Goal: Task Accomplishment & Management: Manage account settings

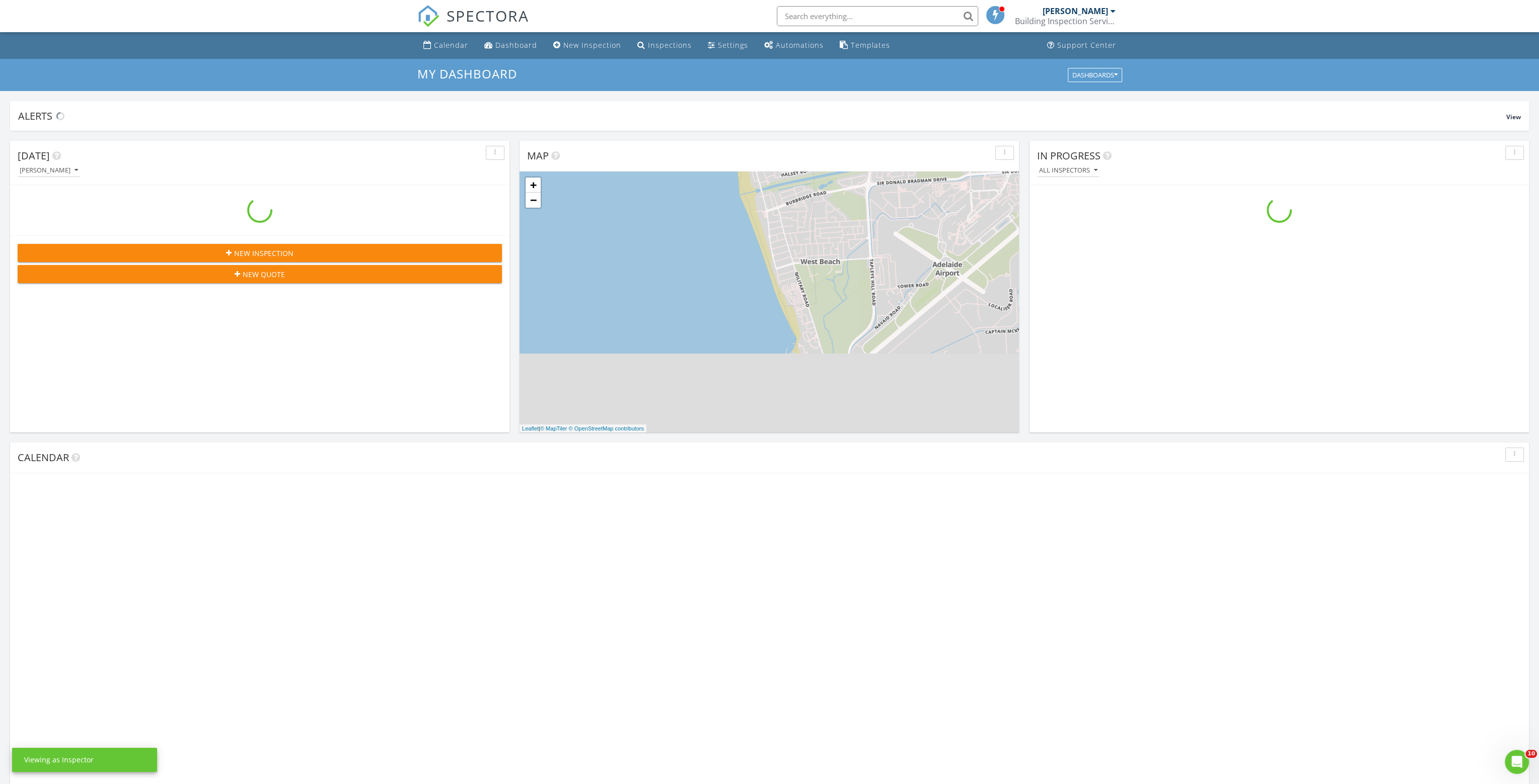
scroll to position [931, 1555]
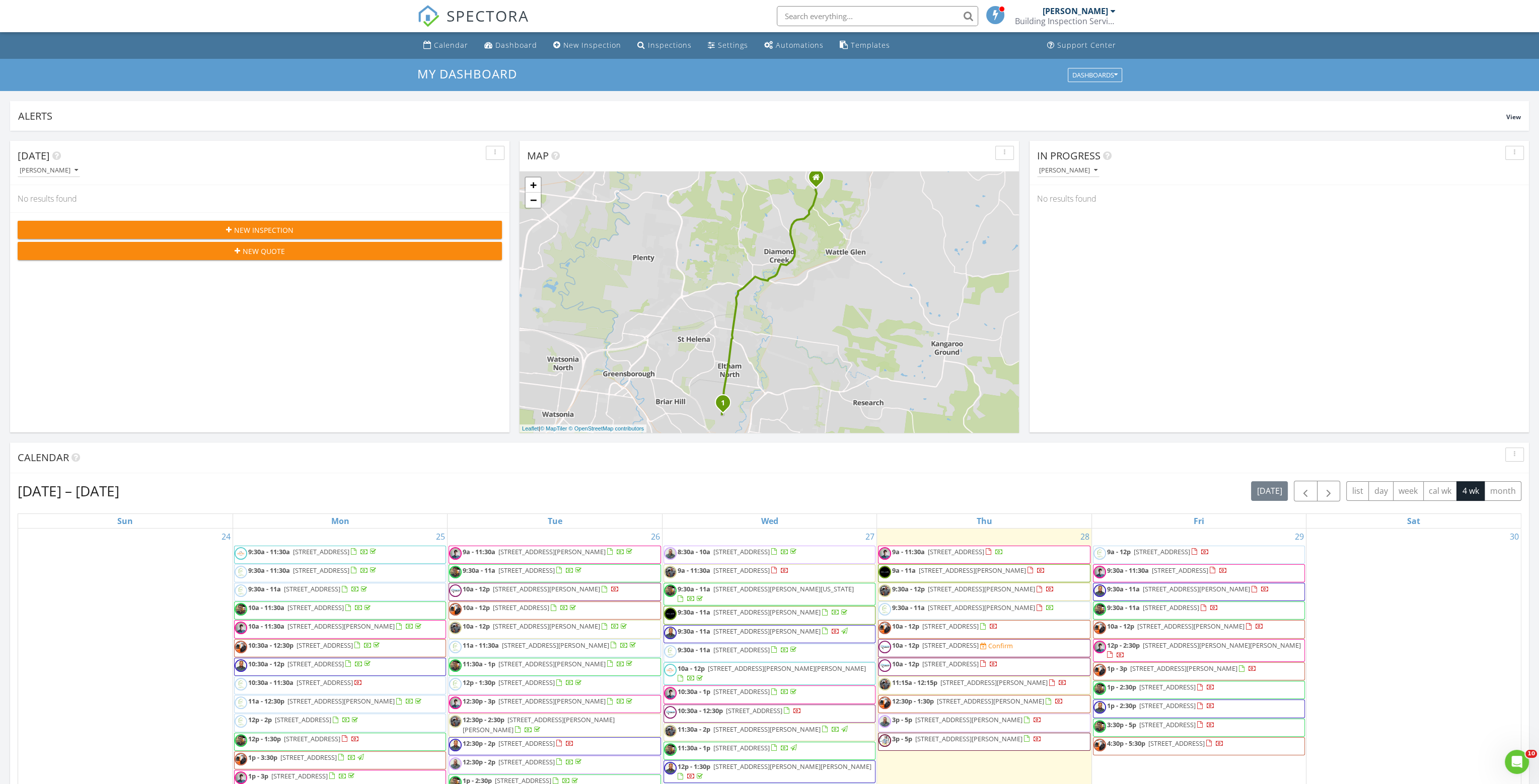
click at [1083, 14] on div "[PERSON_NAME]" at bounding box center [1075, 11] width 66 height 10
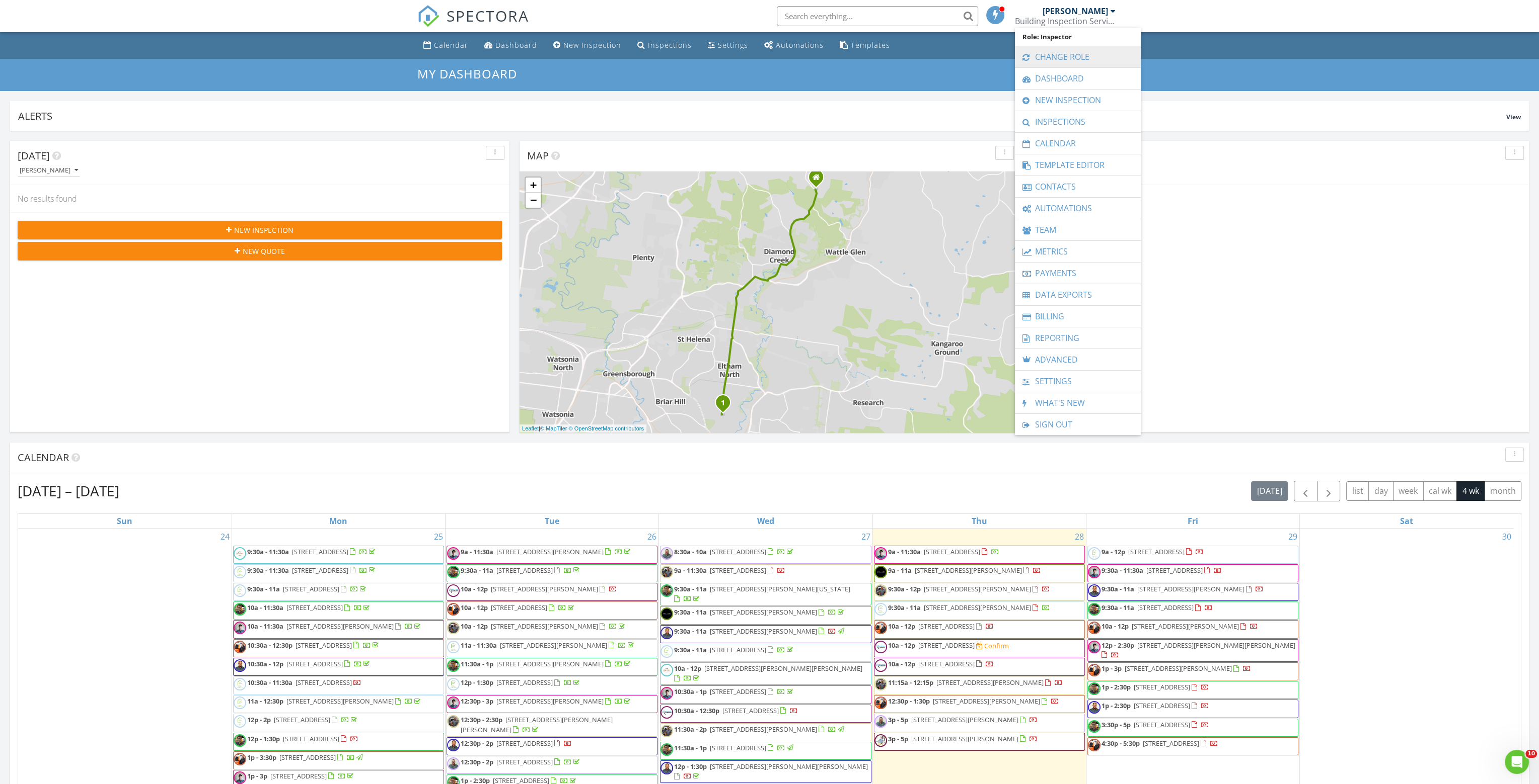
click at [1080, 54] on link "Change Role" at bounding box center [1078, 57] width 116 height 21
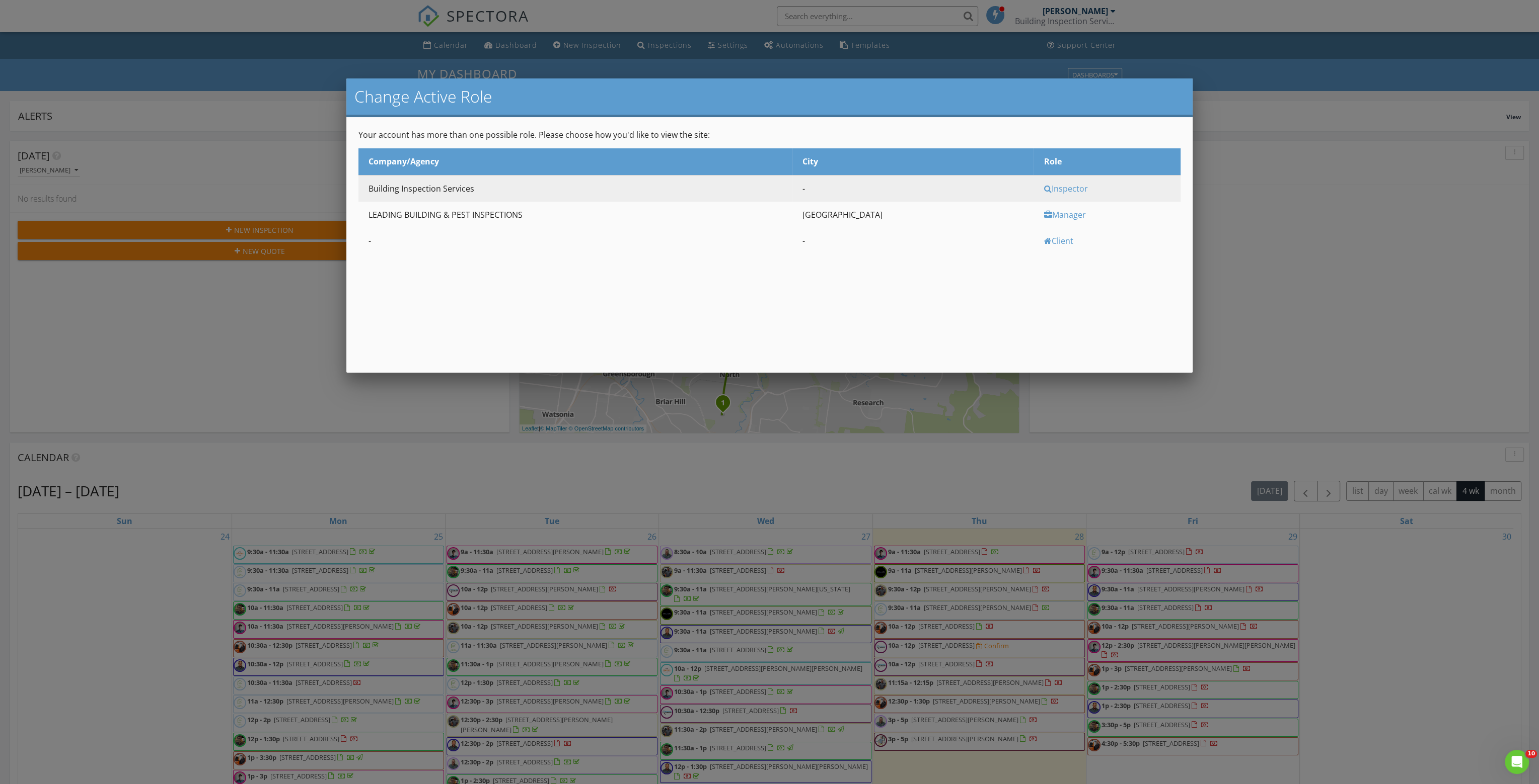
click at [1047, 214] on div "Manager" at bounding box center [1110, 215] width 134 height 11
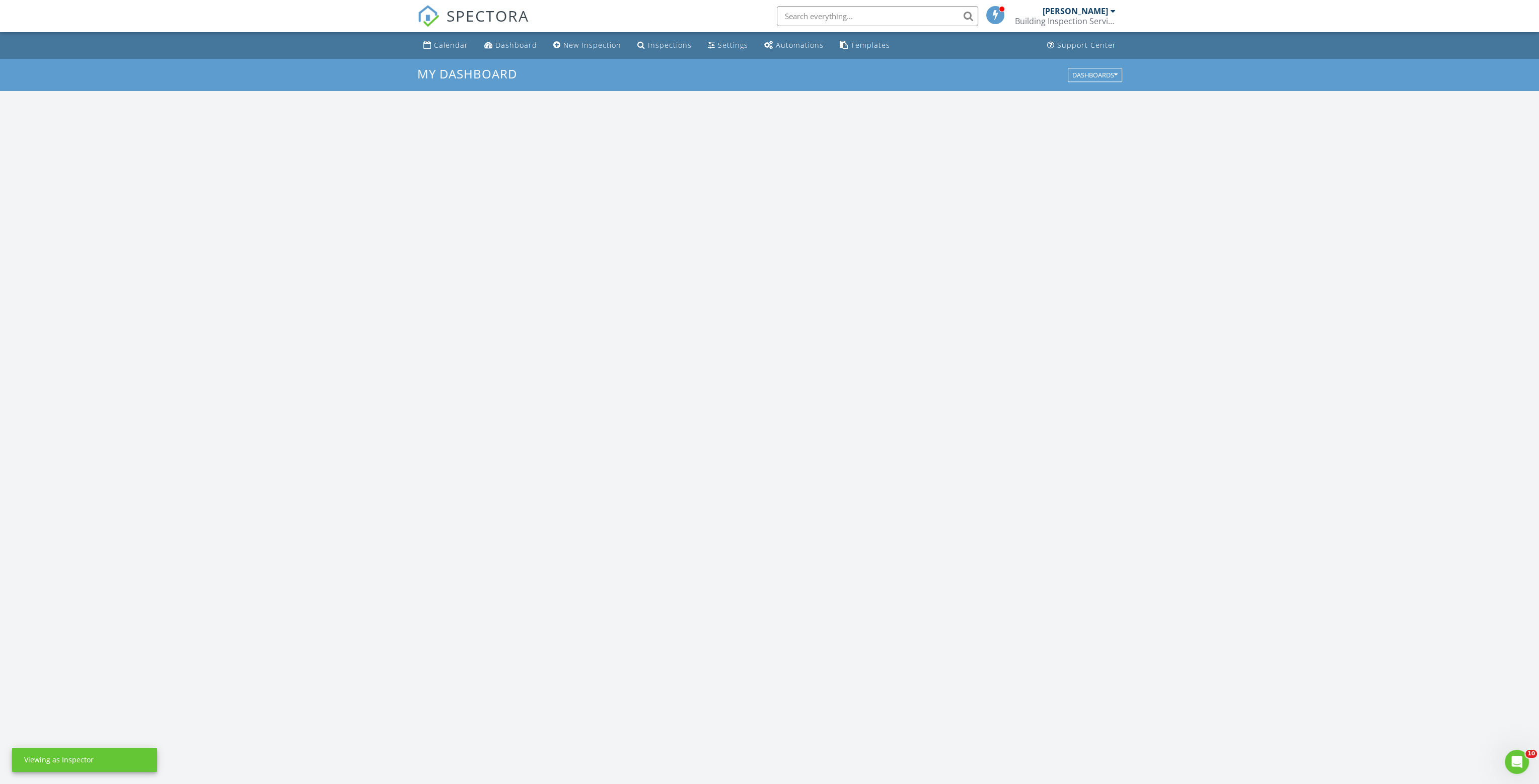
scroll to position [931, 1555]
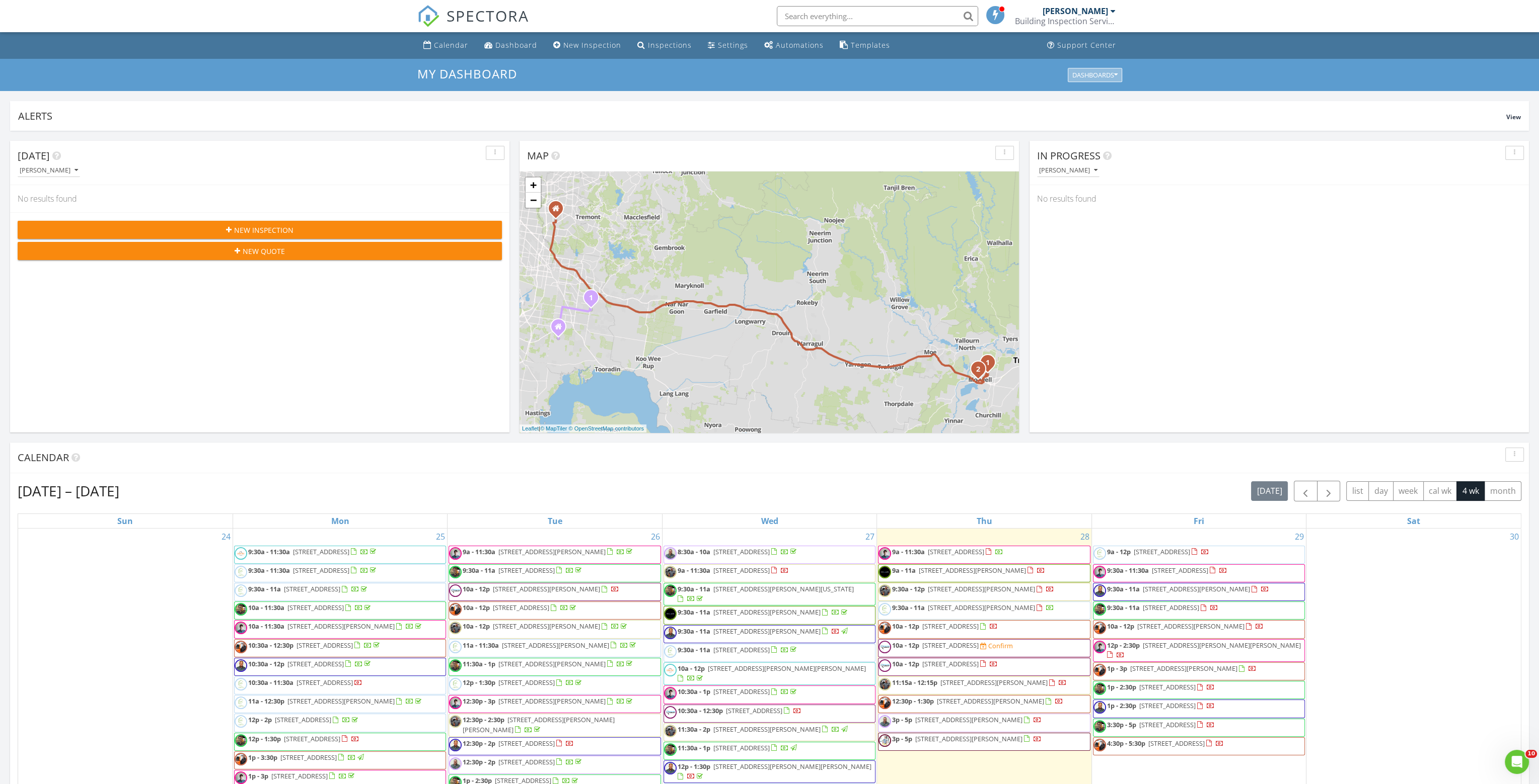
click at [1102, 74] on div "Dashboards" at bounding box center [1095, 75] width 46 height 7
click at [1156, 65] on div "My Dashboard Dashboards" at bounding box center [770, 75] width 1539 height 32
click at [1105, 46] on div "Support Center" at bounding box center [1087, 45] width 59 height 9
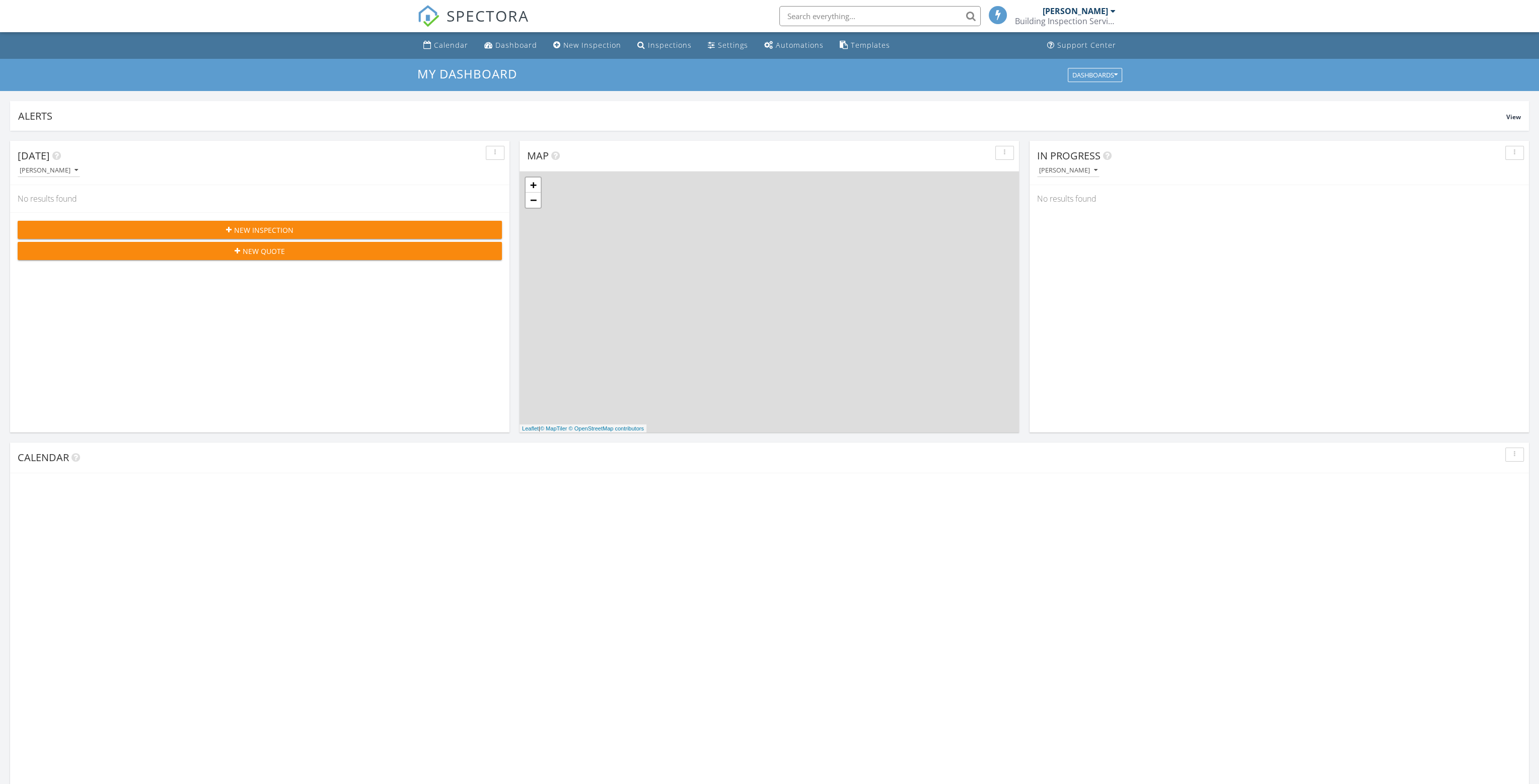
scroll to position [931, 1555]
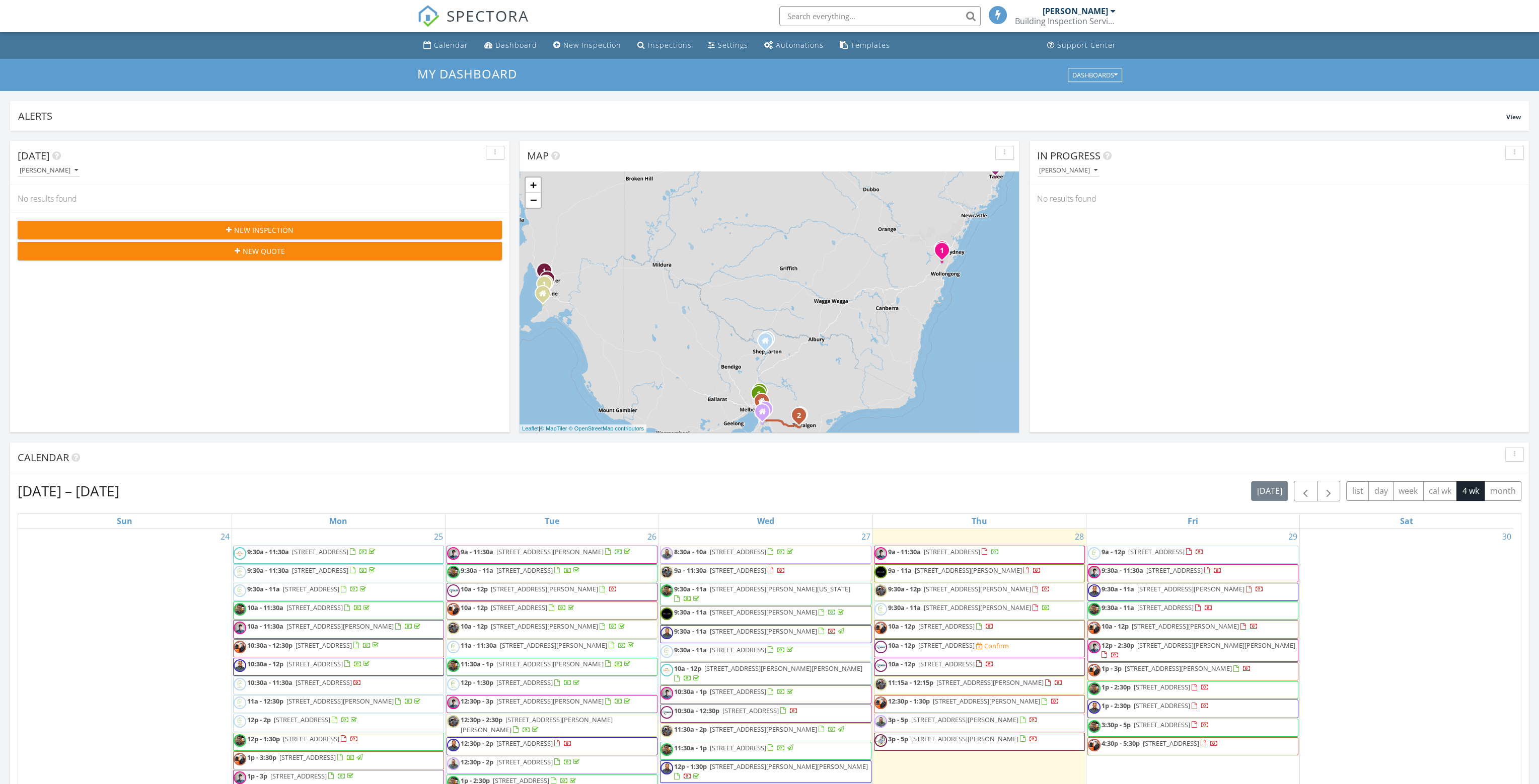
click at [1093, 14] on div "[PERSON_NAME]" at bounding box center [1075, 11] width 66 height 10
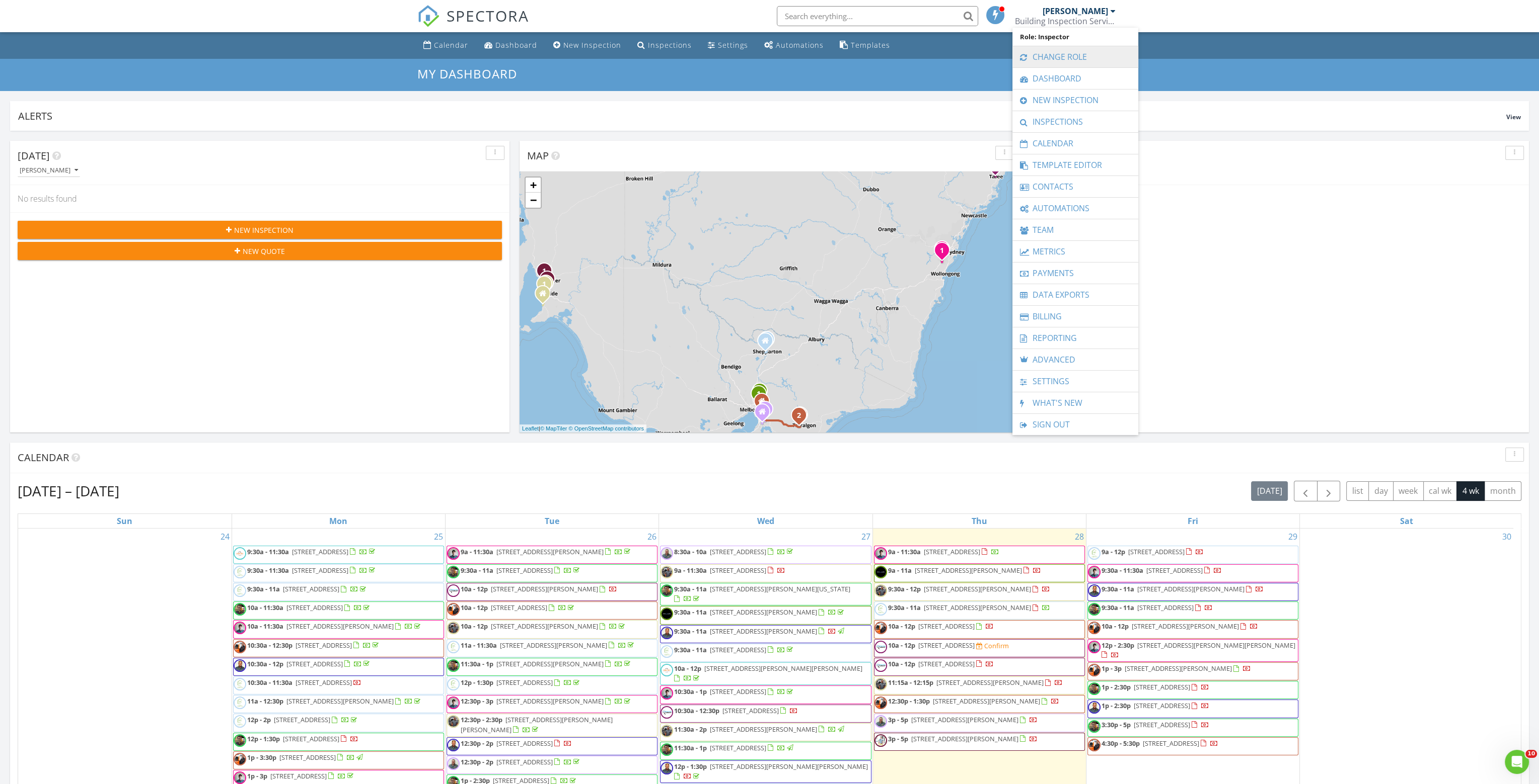
scroll to position [0, 0]
click at [1042, 379] on link "Settings" at bounding box center [1075, 381] width 116 height 21
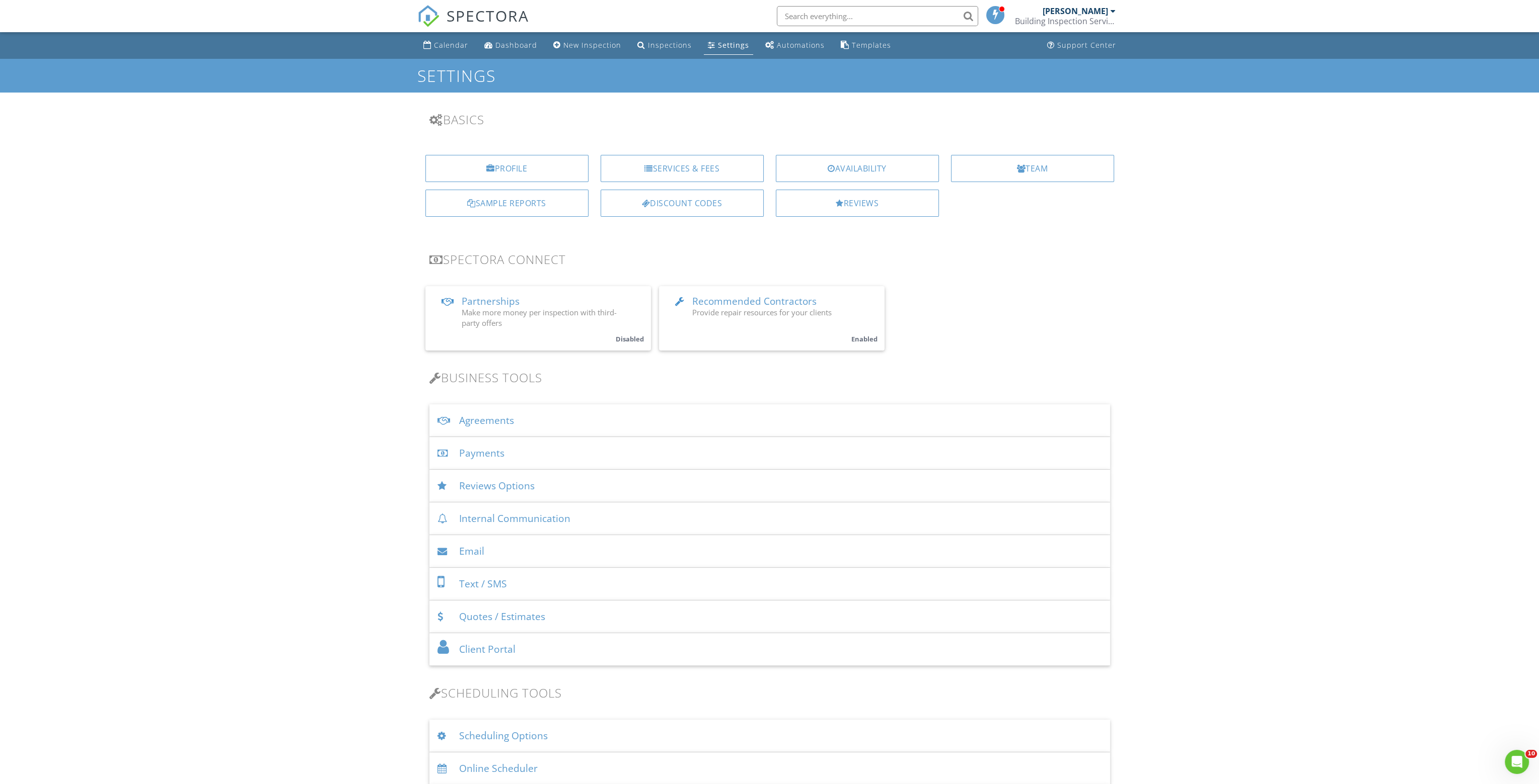
click at [1100, 12] on div "[PERSON_NAME]" at bounding box center [1075, 11] width 66 height 10
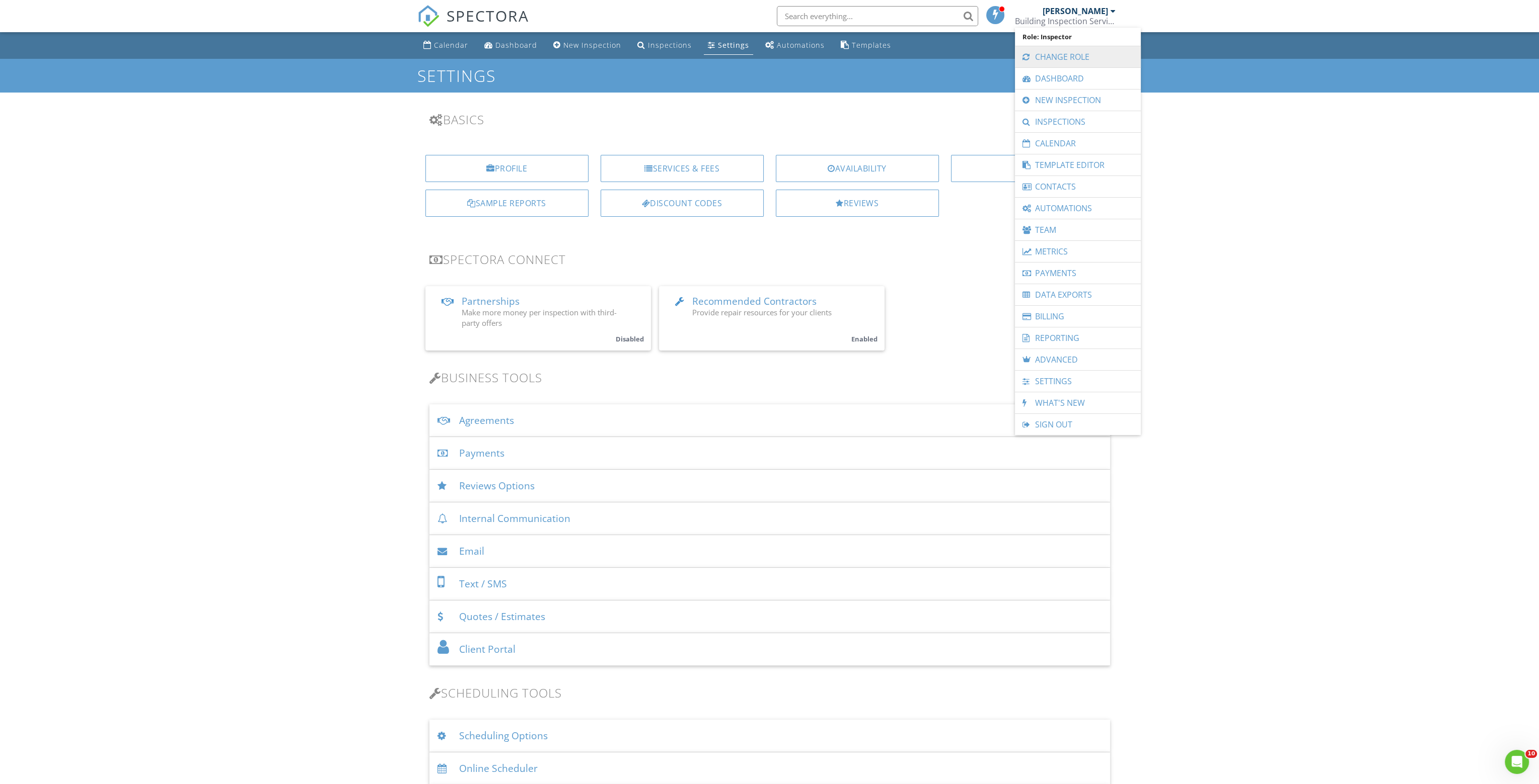
click at [1052, 59] on link "Change Role" at bounding box center [1078, 57] width 116 height 21
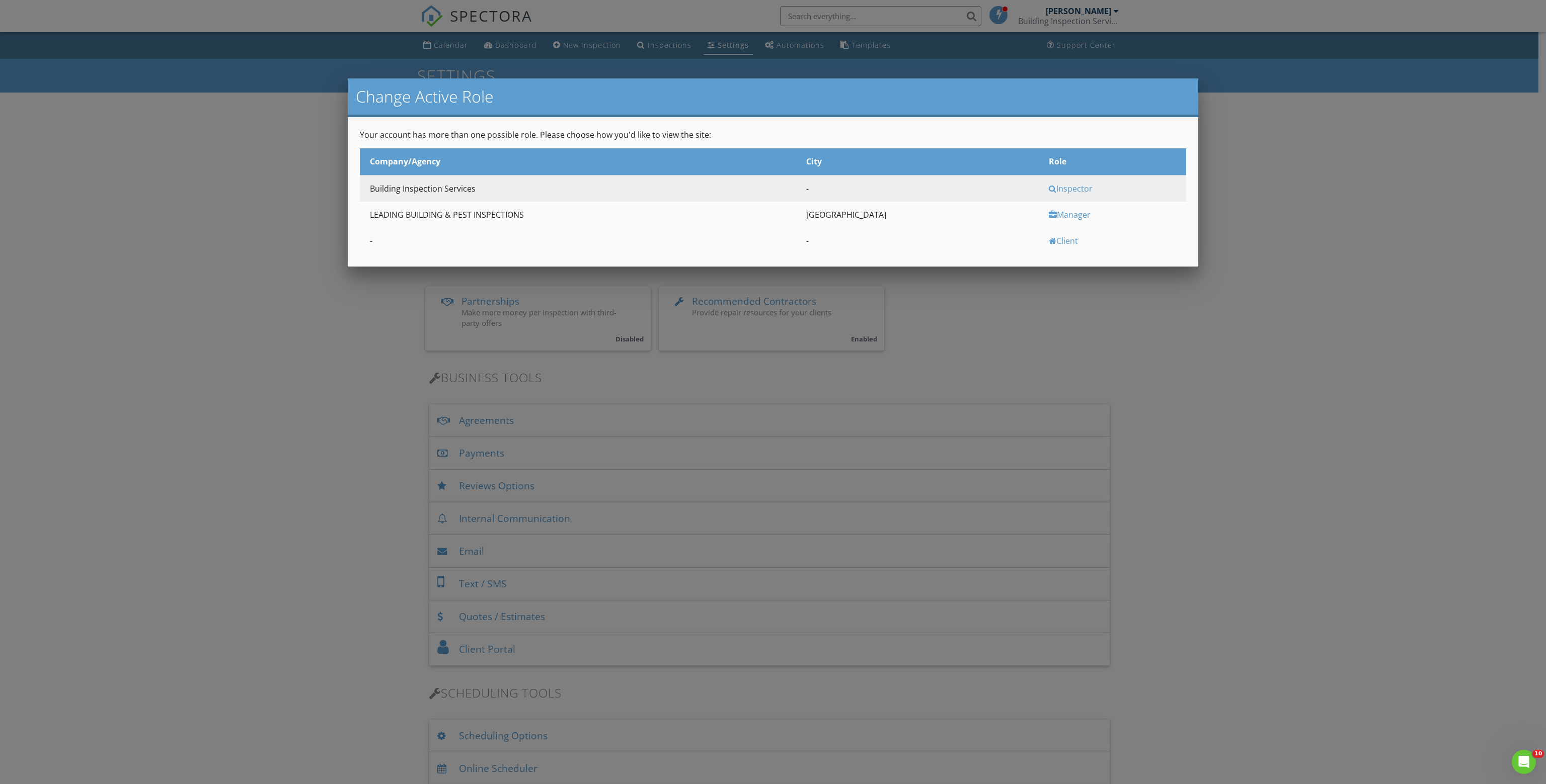
click at [1056, 216] on div "Manager" at bounding box center [1116, 215] width 135 height 11
